Goal: Transaction & Acquisition: Purchase product/service

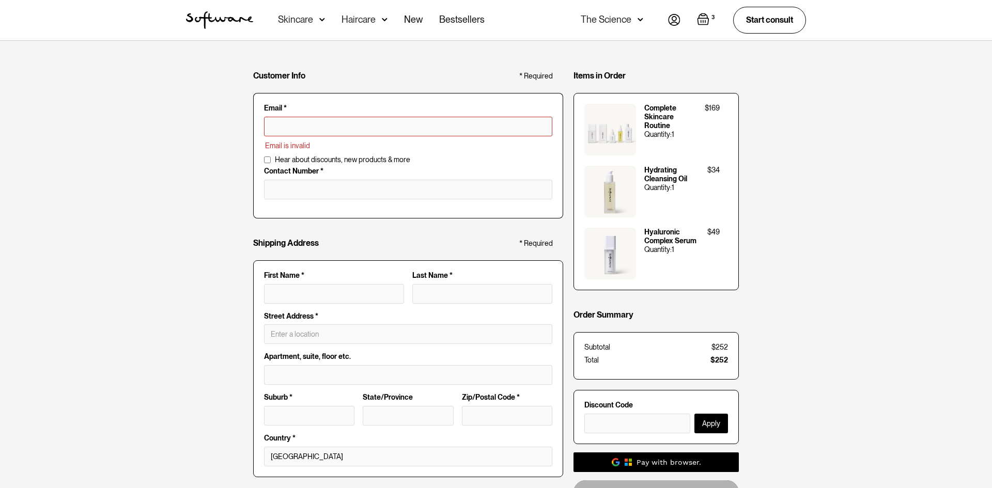
click at [369, 131] on input "text" at bounding box center [408, 127] width 288 height 20
type input "[EMAIL_ADDRESS][DOMAIN_NAME]"
click at [381, 188] on input "tel" at bounding box center [408, 190] width 288 height 20
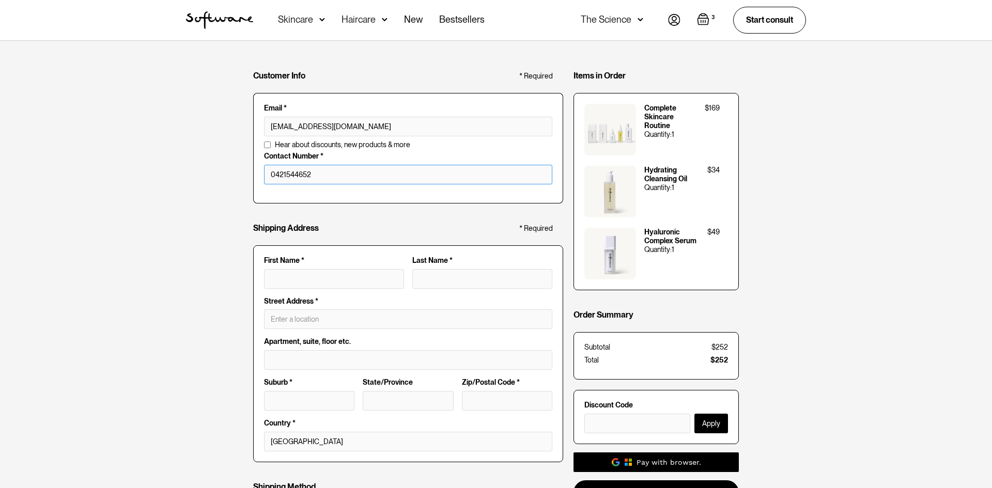
type input "0421544652"
click at [353, 282] on input "First Name *" at bounding box center [334, 279] width 140 height 20
type input "kiara"
type input "leyev"
type input "[STREET_ADDRESS]"
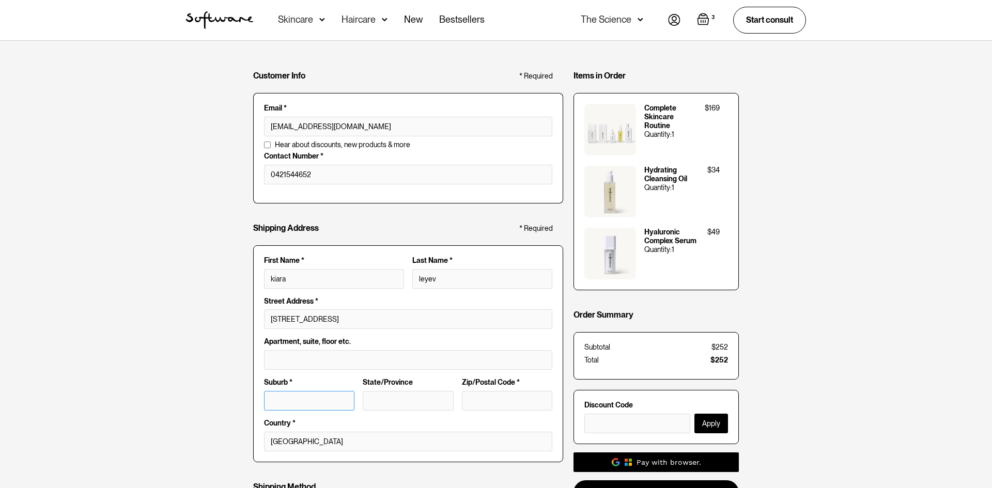
type input "Nambour"
type input "QLD"
type input "4560"
type input "[PERSON_NAME]"
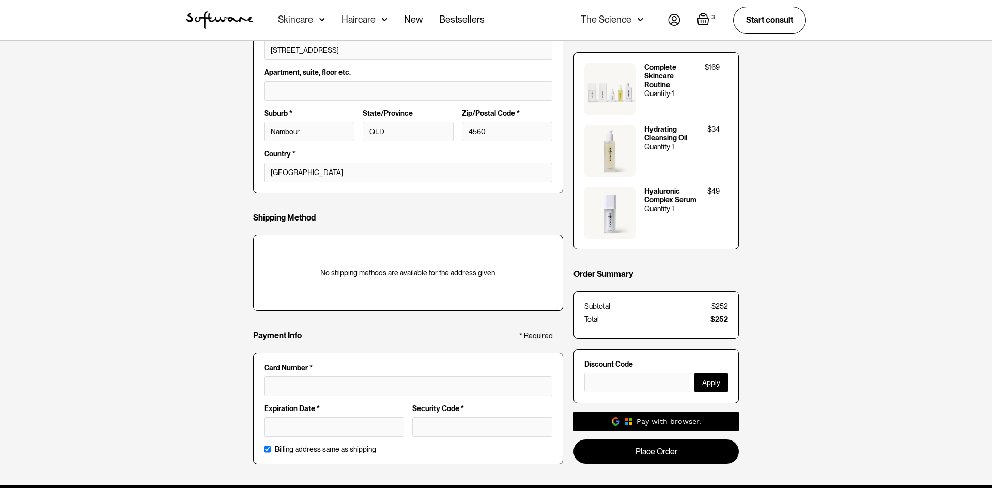
scroll to position [284, 0]
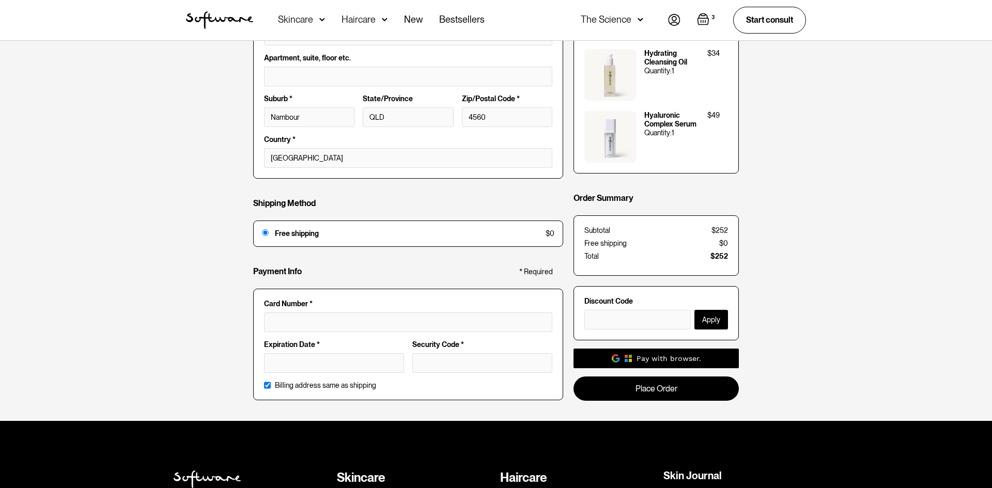
click at [314, 328] on div at bounding box center [408, 323] width 288 height 20
click at [432, 350] on div "Security Code *" at bounding box center [482, 361] width 148 height 41
click at [434, 354] on div at bounding box center [482, 364] width 140 height 20
click at [689, 381] on link "Place Order" at bounding box center [656, 385] width 165 height 24
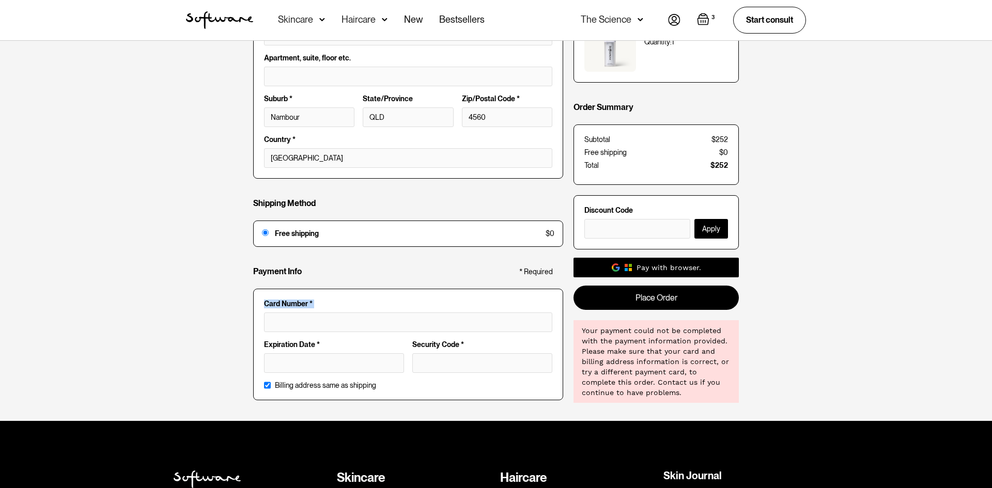
drag, startPoint x: 351, startPoint y: 327, endPoint x: 173, endPoint y: 307, distance: 179.5
click at [173, 307] on div "Customer Info * Required Email * [EMAIL_ADDRESS][DOMAIN_NAME] Email is invalid …" at bounding box center [496, 89] width 992 height 664
drag, startPoint x: 472, startPoint y: 357, endPoint x: 396, endPoint y: 361, distance: 76.6
click at [90, 6] on body "Acne Ageing Pigmentation Everyday care Hair Loss Learn Skincare Custom Formulas…" at bounding box center [496, 213] width 992 height 995
click at [447, 372] on div at bounding box center [482, 364] width 140 height 20
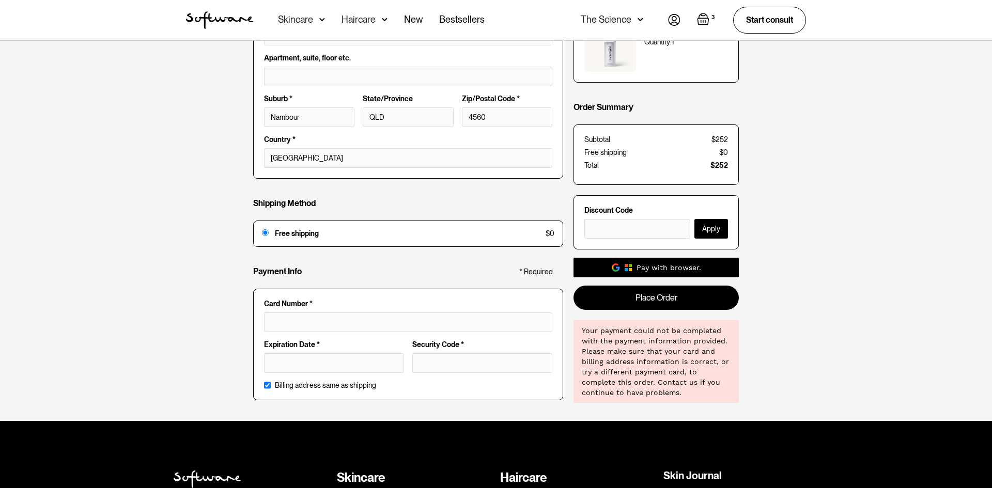
click at [447, 372] on div at bounding box center [482, 364] width 140 height 20
click at [725, 302] on link "Place Order" at bounding box center [656, 294] width 165 height 24
